Goal: Task Accomplishment & Management: Use online tool/utility

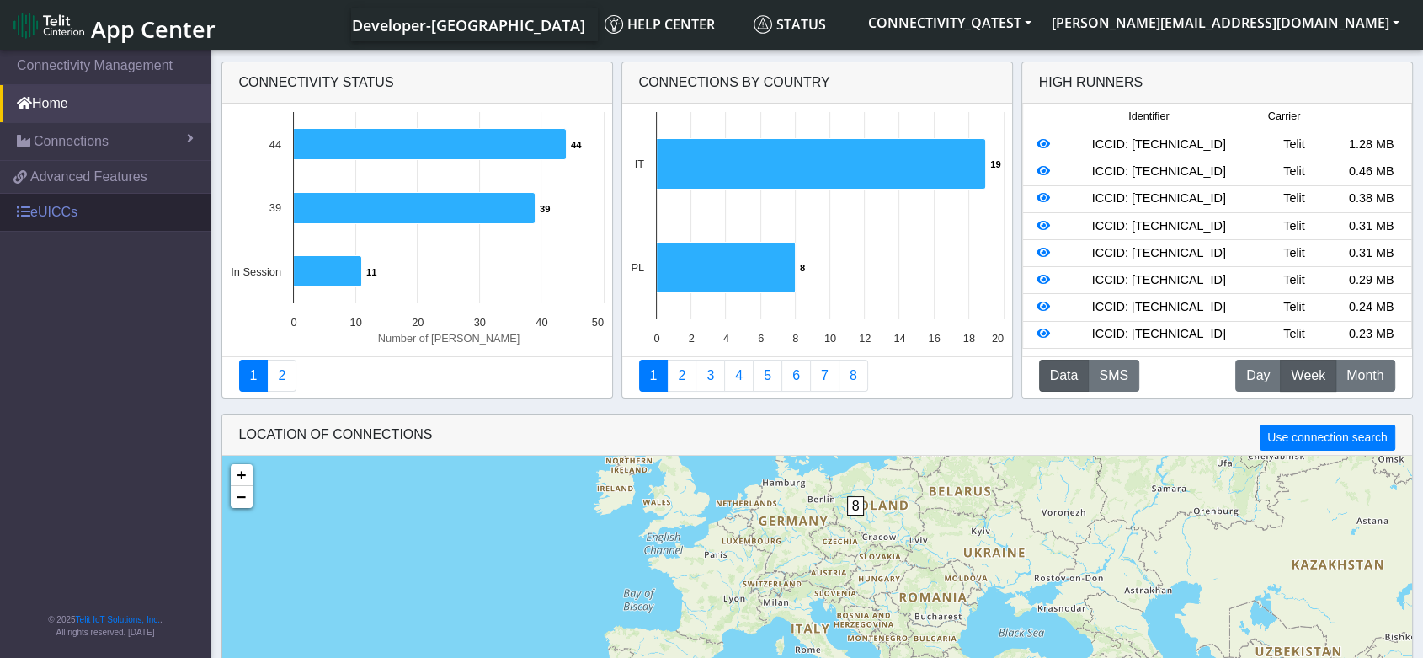
click at [74, 216] on link "eUICCs" at bounding box center [105, 212] width 211 height 37
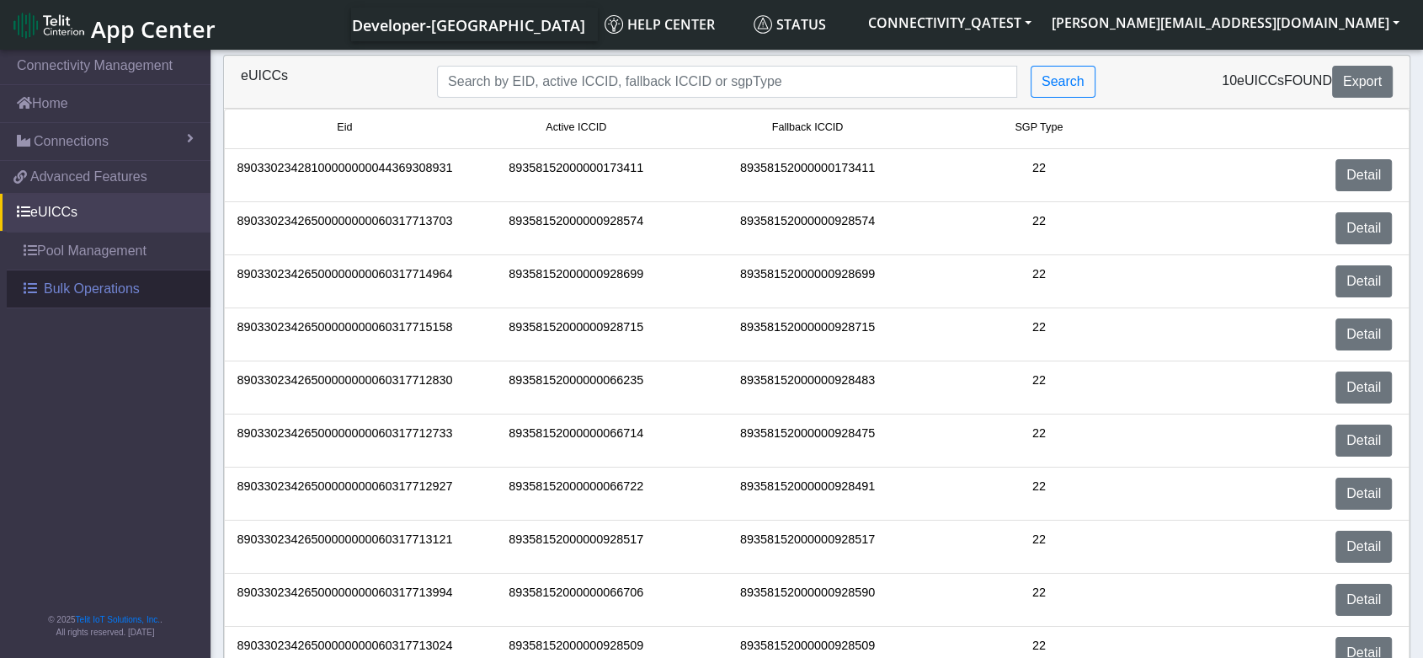
click at [93, 289] on span "Bulk Operations" at bounding box center [92, 289] width 96 height 20
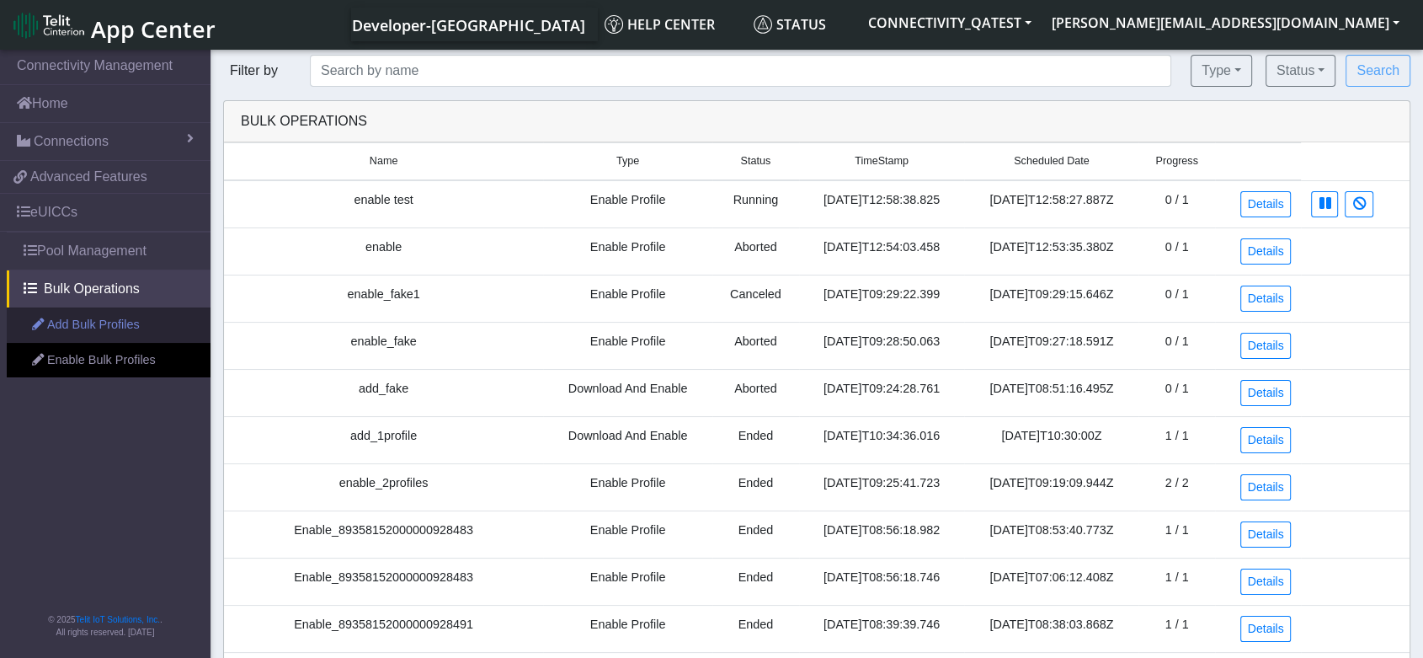
click at [109, 323] on link "Add Bulk Profiles" at bounding box center [109, 324] width 204 height 35
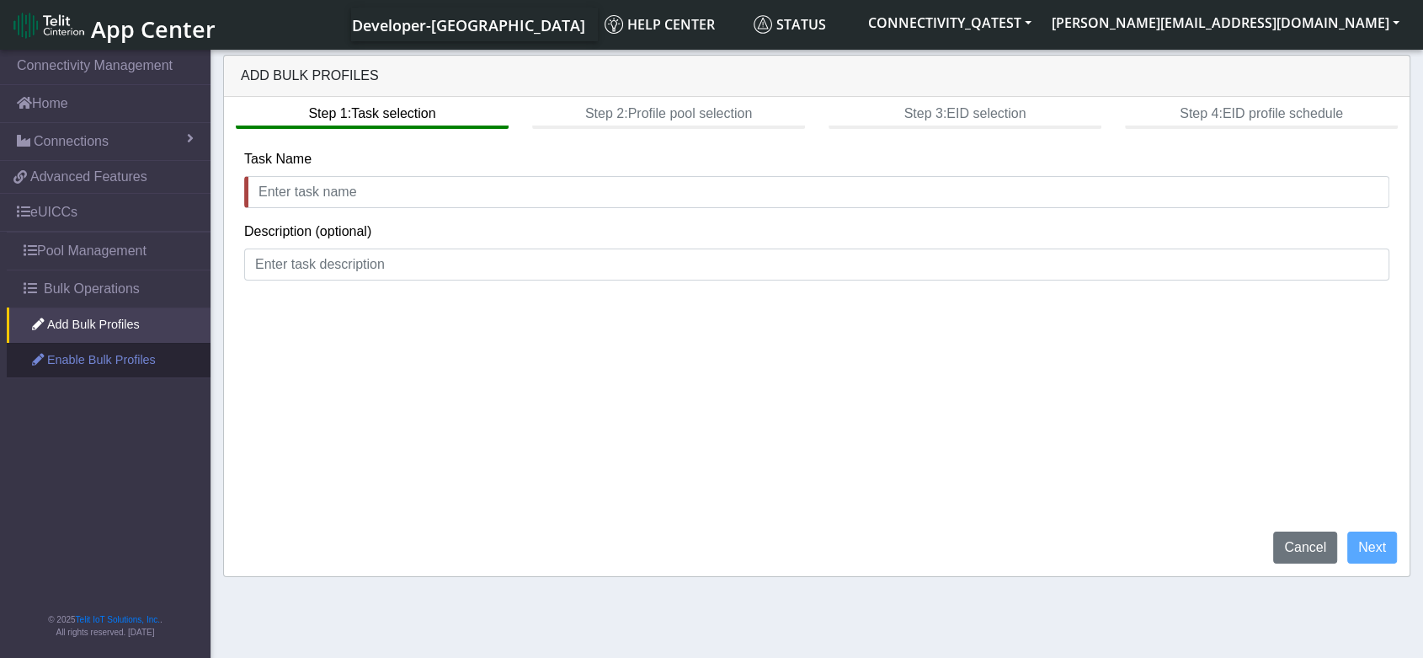
click at [65, 368] on link "Enable Bulk Profiles" at bounding box center [109, 360] width 204 height 35
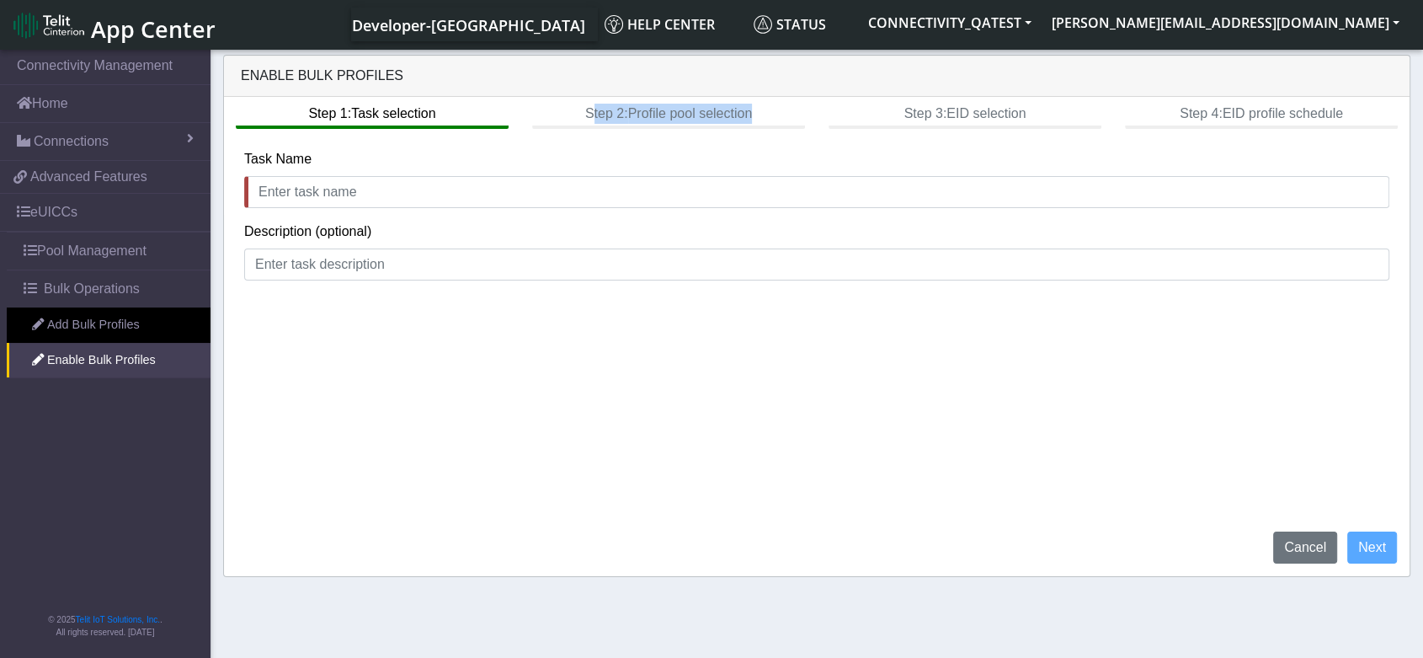
drag, startPoint x: 771, startPoint y: 114, endPoint x: 583, endPoint y: 122, distance: 188.0
click at [583, 122] on div "Step 1: Task selection Step 2: Profile pool selection Step 3: EID selection Ste…" at bounding box center [817, 113] width 1186 height 32
copy btn "Step 2: Profile pool selection"
